Goal: Information Seeking & Learning: Learn about a topic

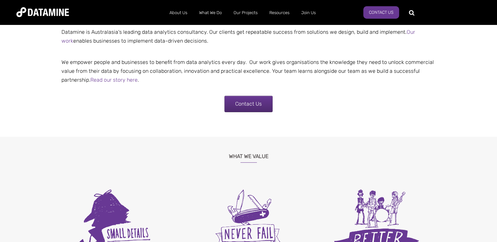
scroll to position [164, 0]
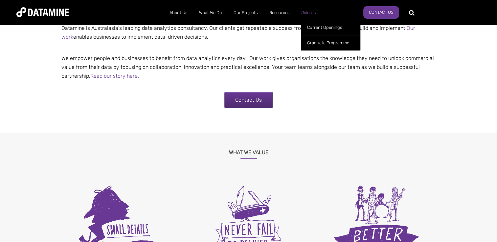
click at [311, 16] on link "Join Us" at bounding box center [308, 12] width 26 height 17
click at [311, 26] on link "Current Openings" at bounding box center [330, 27] width 59 height 15
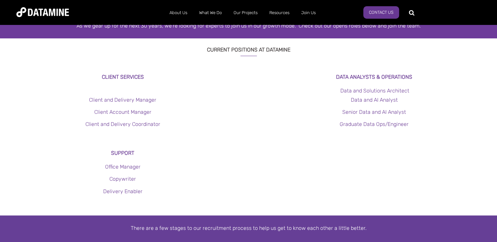
scroll to position [131, 0]
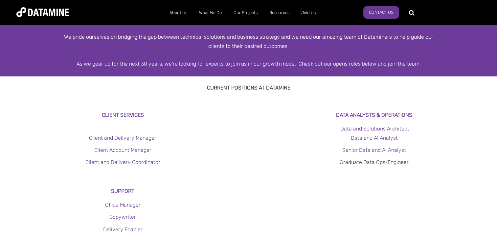
click at [382, 162] on link "Graduate Data Ops/Engineer" at bounding box center [374, 162] width 69 height 6
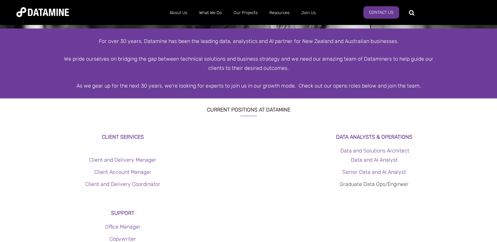
scroll to position [99, 0]
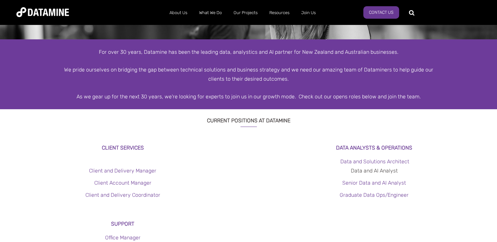
click at [362, 171] on link "Data and AI Analyst" at bounding box center [374, 171] width 47 height 6
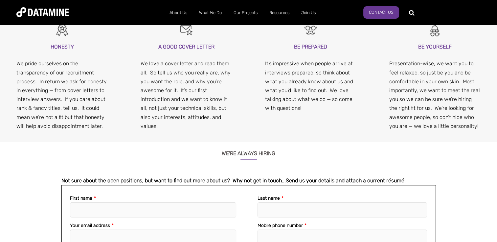
scroll to position [592, 0]
